Goal: Information Seeking & Learning: Learn about a topic

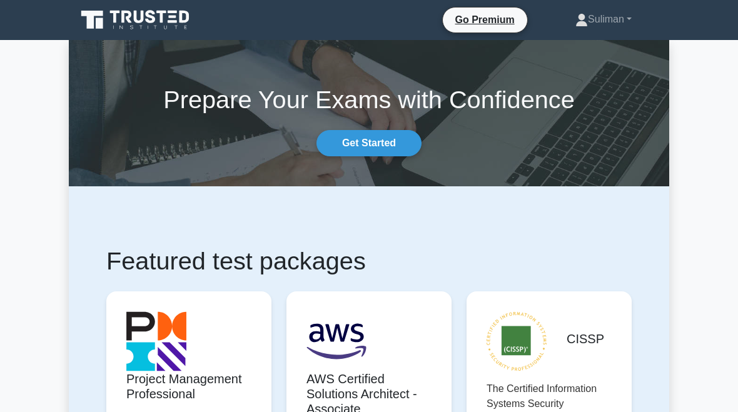
click at [608, 7] on link "Suliman" at bounding box center [604, 19] width 116 height 25
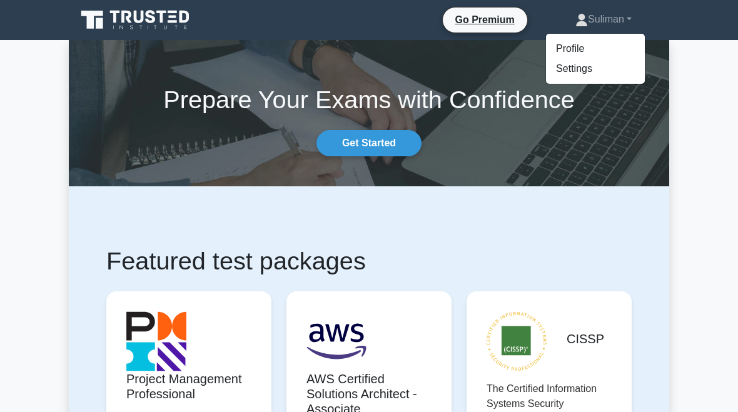
click at [564, 48] on link "Profile" at bounding box center [595, 49] width 99 height 20
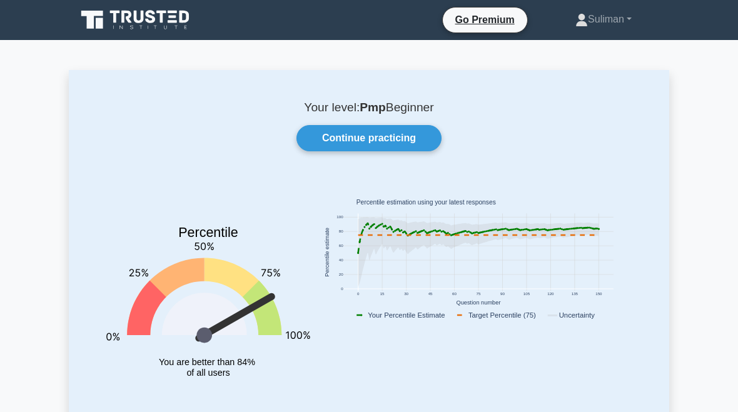
click at [408, 138] on link "Continue practicing" at bounding box center [369, 138] width 145 height 26
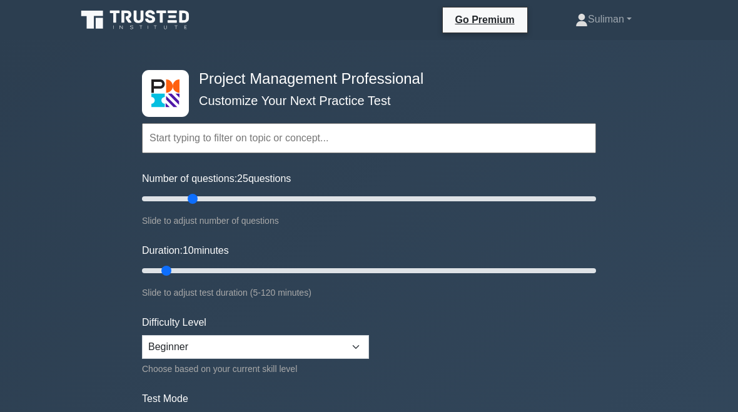
type input "25"
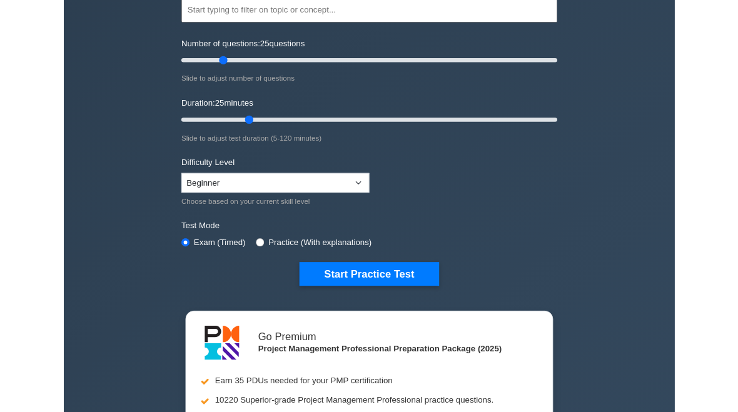
scroll to position [124, 0]
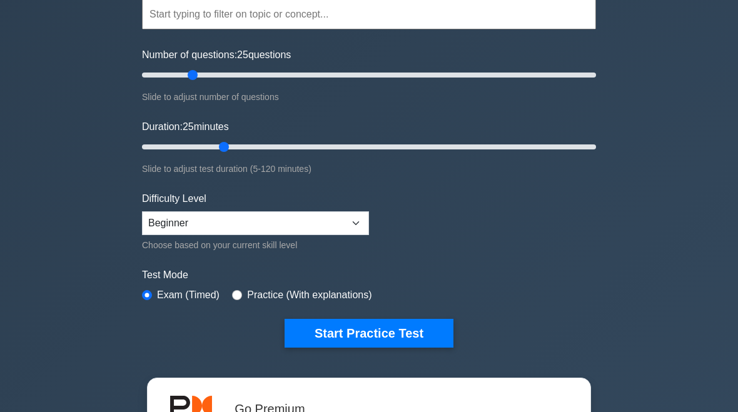
click at [438, 339] on button "Start Practice Test" at bounding box center [369, 333] width 169 height 29
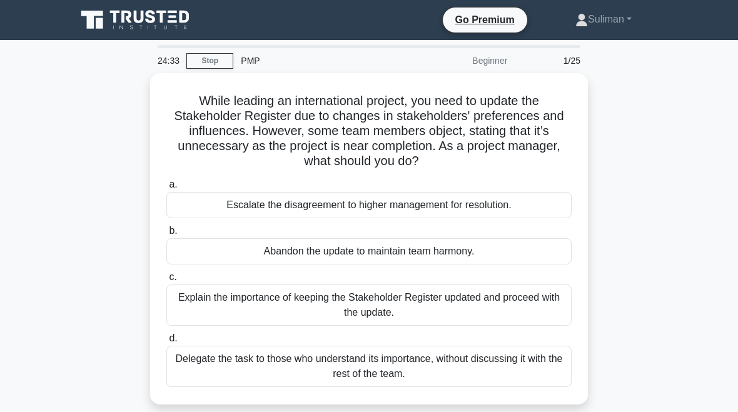
click at [515, 302] on div "Explain the importance of keeping the Stakeholder Register updated and proceed …" at bounding box center [369, 305] width 406 height 41
click at [166, 282] on input "c. Explain the importance of keeping the Stakeholder Register updated and proce…" at bounding box center [166, 277] width 0 height 8
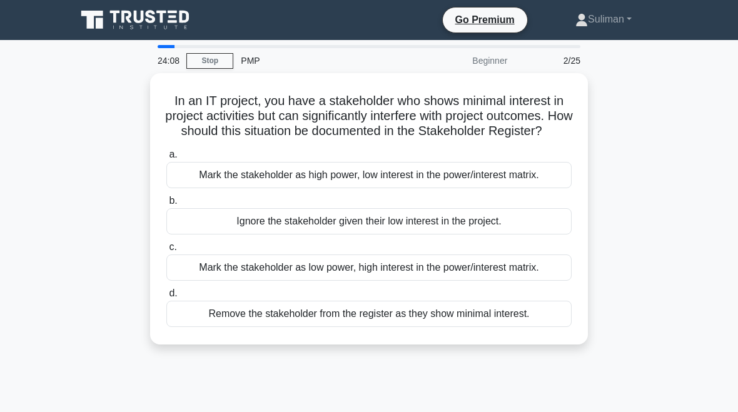
click at [518, 188] on div "Mark the stakeholder as high power, low interest in the power/interest matrix." at bounding box center [369, 175] width 406 height 26
click at [166, 159] on input "a. Mark the stakeholder as high power, low interest in the power/interest matri…" at bounding box center [166, 155] width 0 height 8
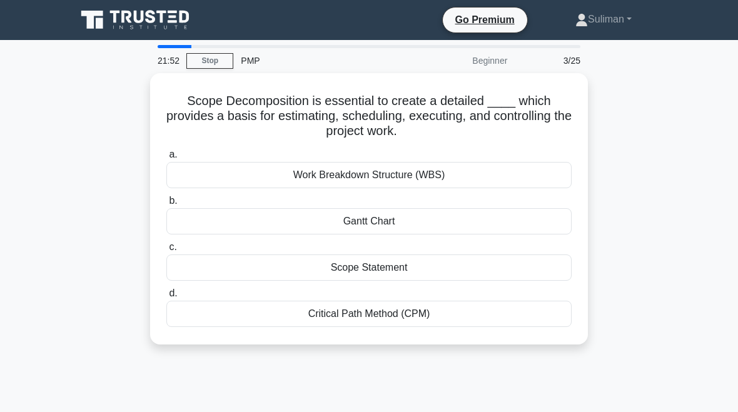
click at [484, 265] on div "Scope Statement" at bounding box center [369, 268] width 406 height 26
click at [166, 252] on input "c. Scope Statement" at bounding box center [166, 247] width 0 height 8
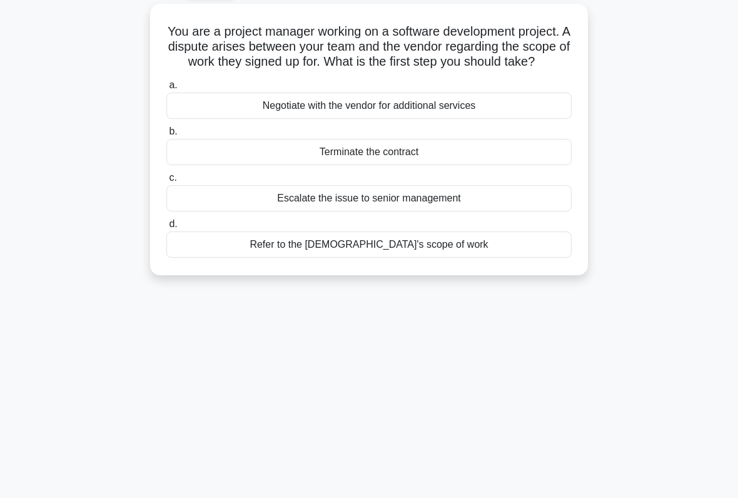
scroll to position [71, 0]
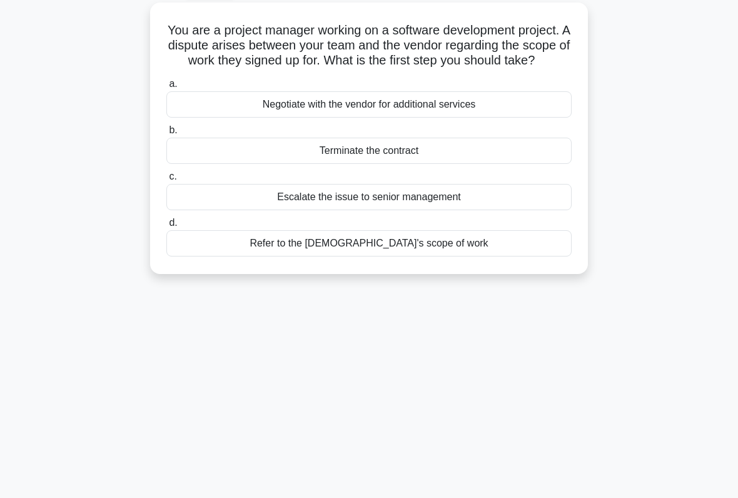
click at [501, 257] on div "Refer to the contract's scope of work" at bounding box center [369, 243] width 406 height 26
click at [166, 227] on input "d. Refer to the contract's scope of work" at bounding box center [166, 223] width 0 height 8
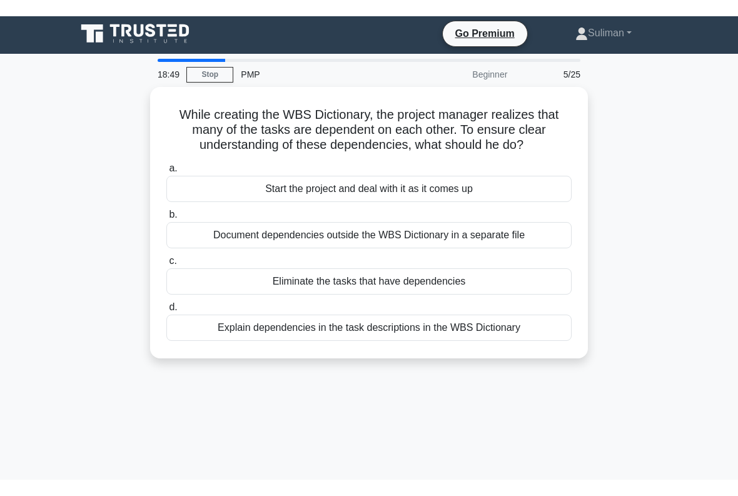
scroll to position [0, 0]
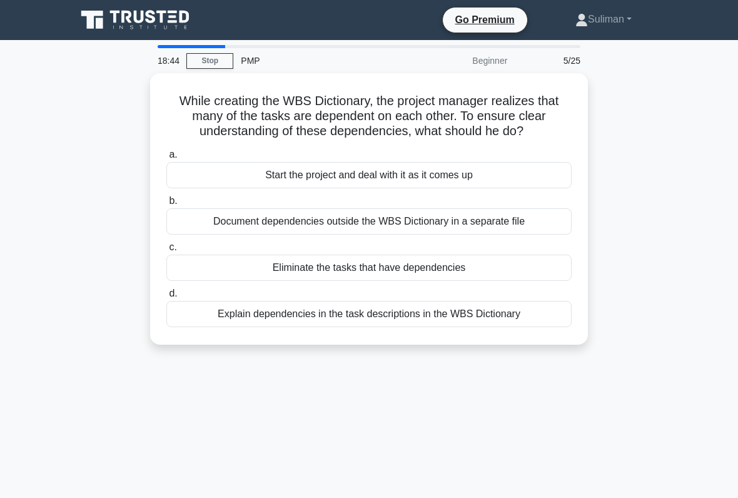
click at [496, 327] on div "Explain dependencies in the task descriptions in the WBS Dictionary" at bounding box center [369, 314] width 406 height 26
click at [166, 298] on input "d. Explain dependencies in the task descriptions in the WBS Dictionary" at bounding box center [166, 294] width 0 height 8
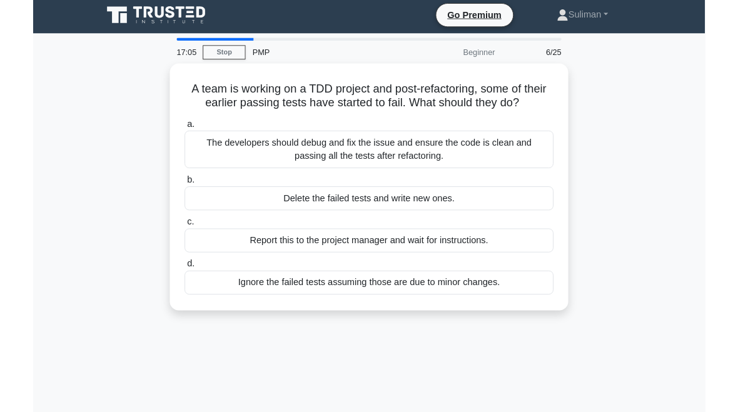
scroll to position [21, 0]
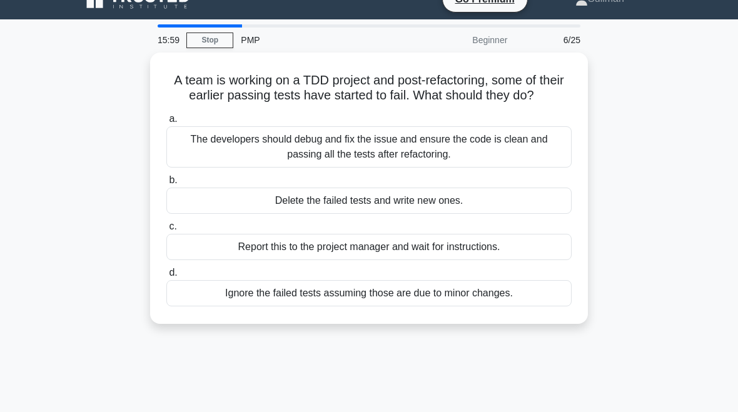
click at [205, 44] on link "Stop" at bounding box center [209, 41] width 47 height 16
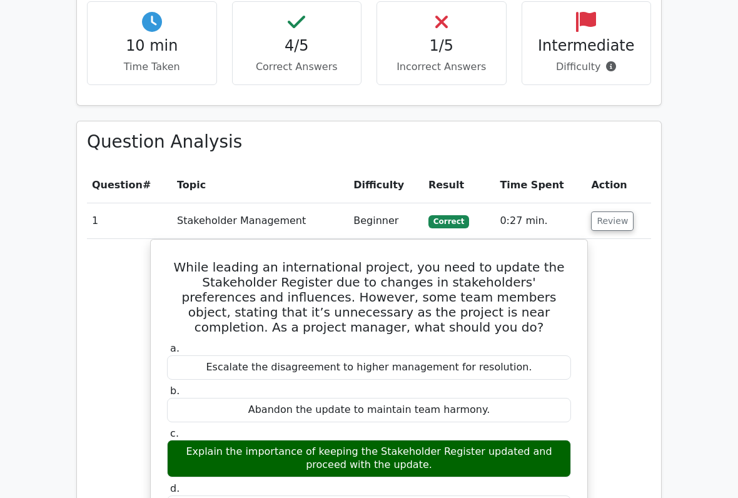
scroll to position [783, 0]
click at [610, 212] on button "Review" at bounding box center [612, 221] width 43 height 19
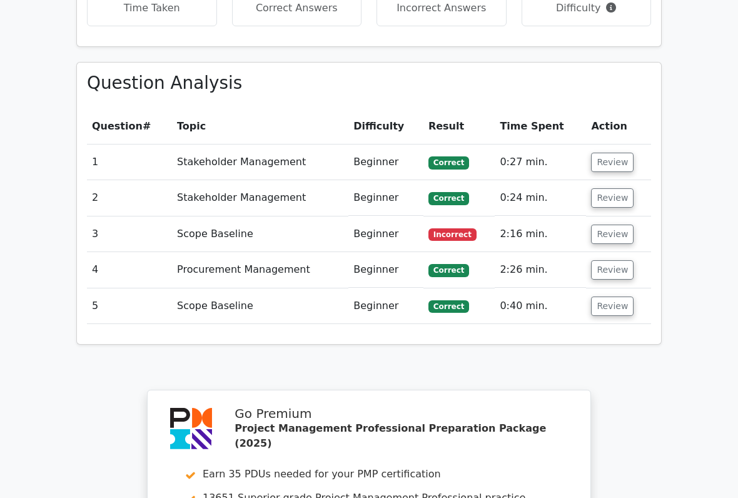
scroll to position [842, 0]
click at [611, 225] on button "Review" at bounding box center [612, 234] width 43 height 19
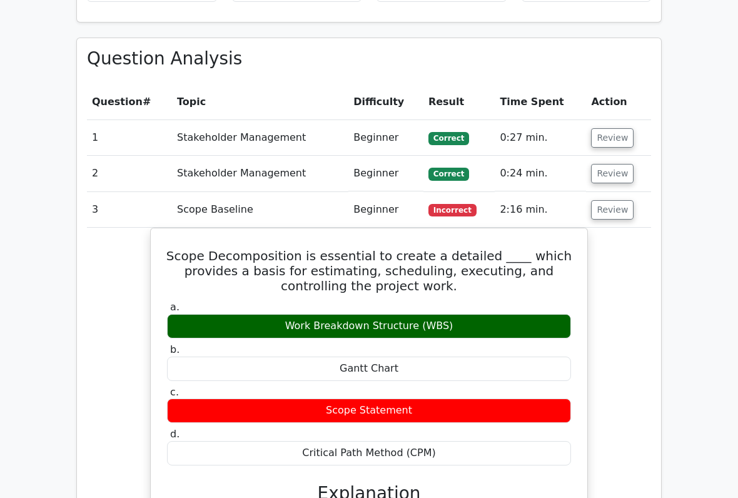
scroll to position [867, 0]
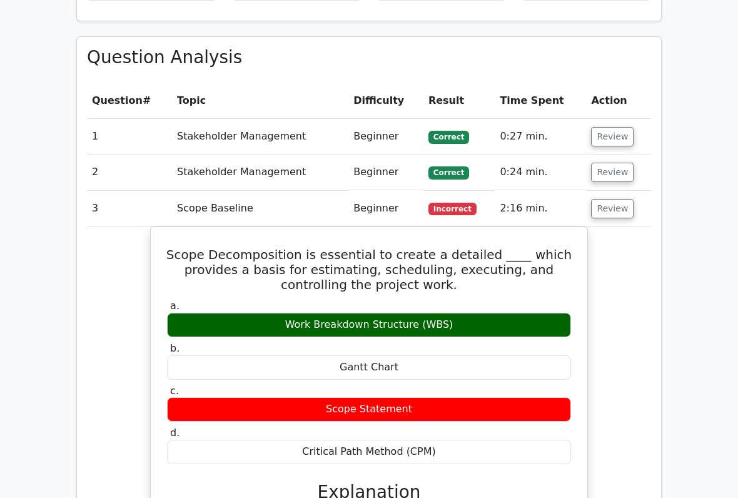
click at [621, 199] on button "Review" at bounding box center [612, 208] width 43 height 19
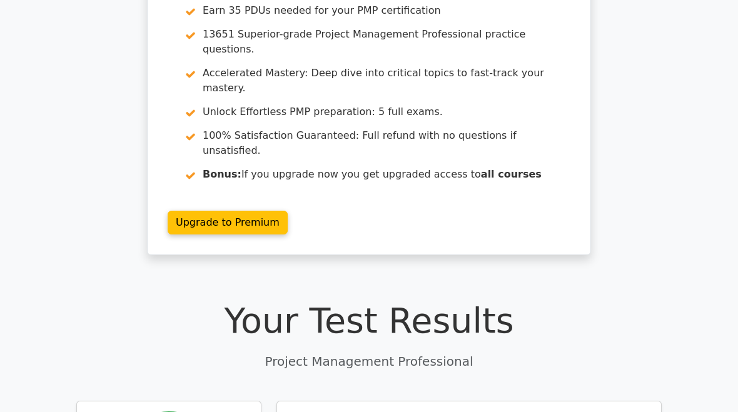
scroll to position [0, 0]
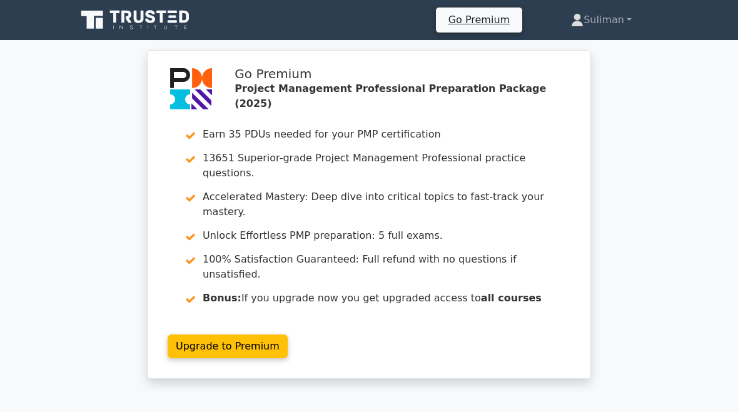
click at [616, 17] on link "Suliman" at bounding box center [601, 20] width 121 height 25
click at [574, 45] on link "Profile" at bounding box center [591, 49] width 99 height 20
